Goal: Task Accomplishment & Management: Manage account settings

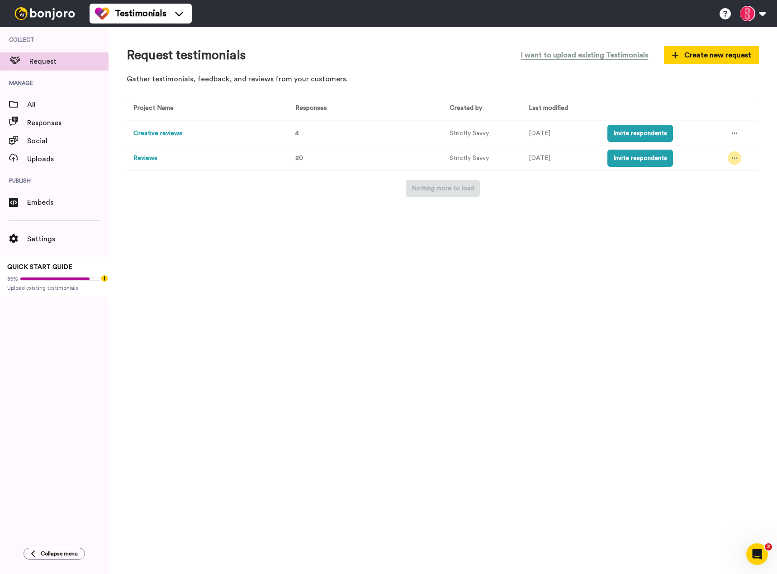
click at [734, 156] on icon at bounding box center [734, 158] width 5 height 6
click at [145, 159] on button "Reviews" at bounding box center [145, 158] width 24 height 9
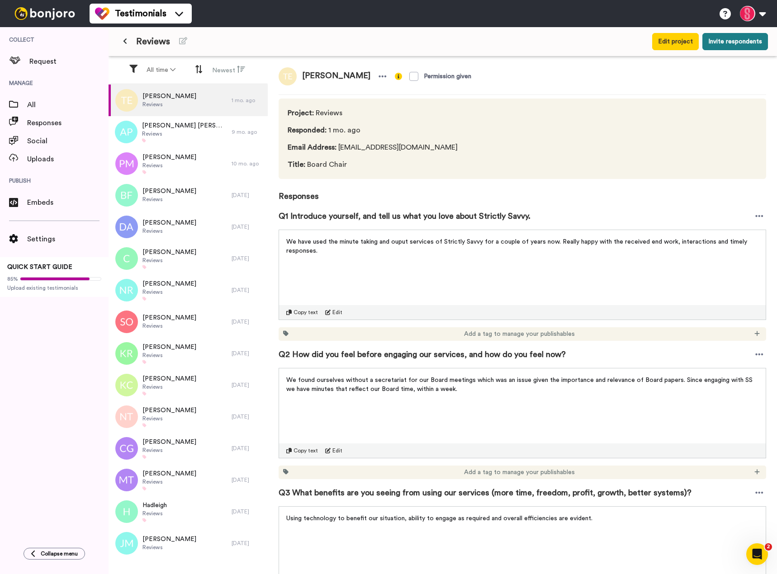
click at [711, 41] on button "Invite respondents" at bounding box center [735, 41] width 66 height 17
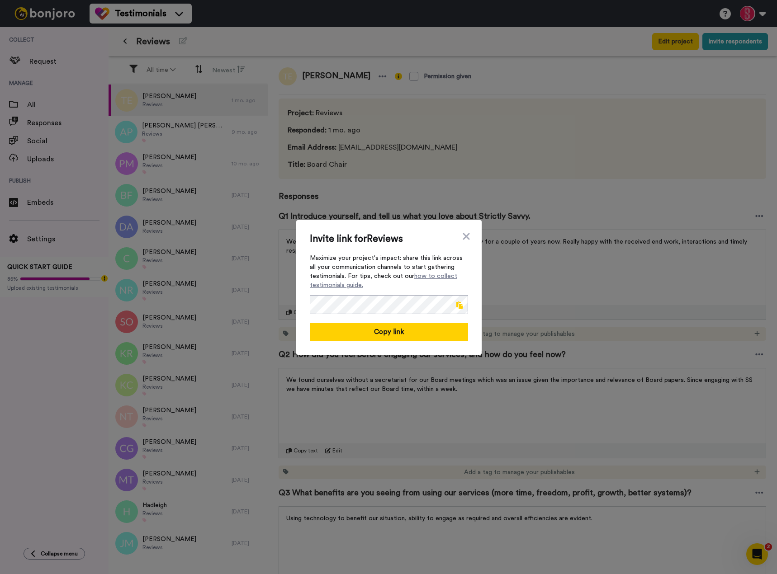
click at [457, 304] on span at bounding box center [459, 305] width 6 height 7
